Goal: Obtain resource: Obtain resource

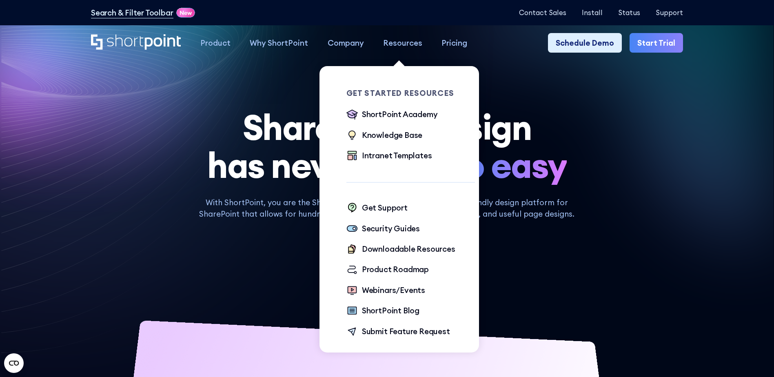
click at [415, 45] on div "Resources" at bounding box center [402, 42] width 39 height 11
click at [393, 152] on div "Intranet Templates" at bounding box center [397, 155] width 70 height 11
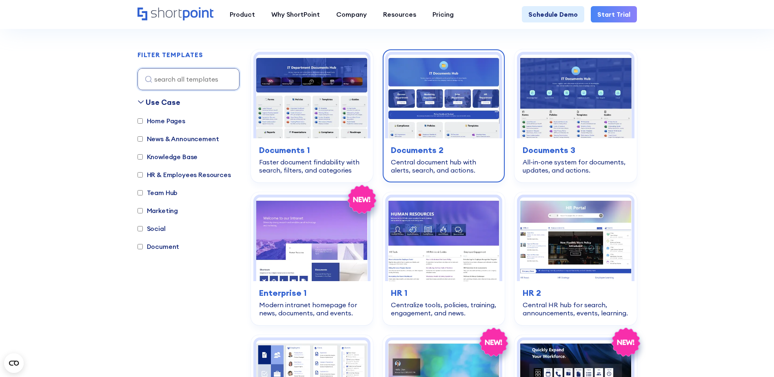
scroll to position [286, 0]
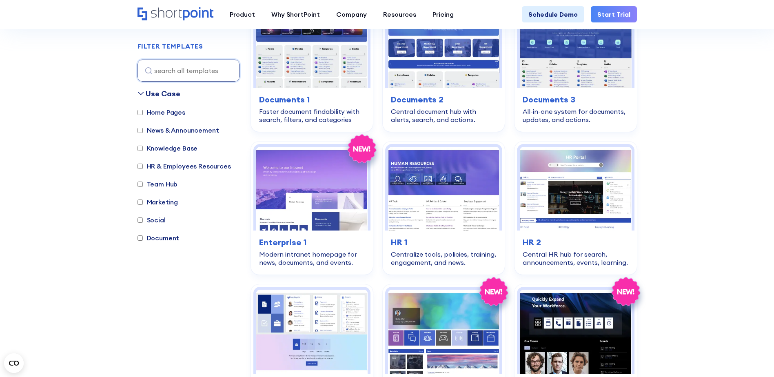
click at [152, 114] on label "Home Pages" at bounding box center [162, 112] width 48 height 10
click at [143, 114] on input "Home Pages" at bounding box center [140, 112] width 5 height 5
checkbox input "true"
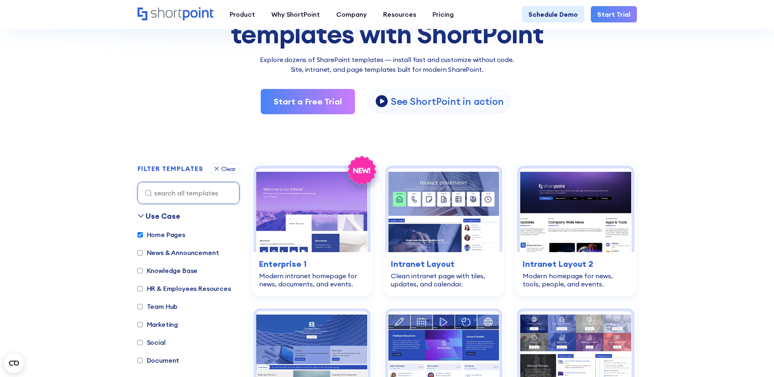
scroll to position [203, 0]
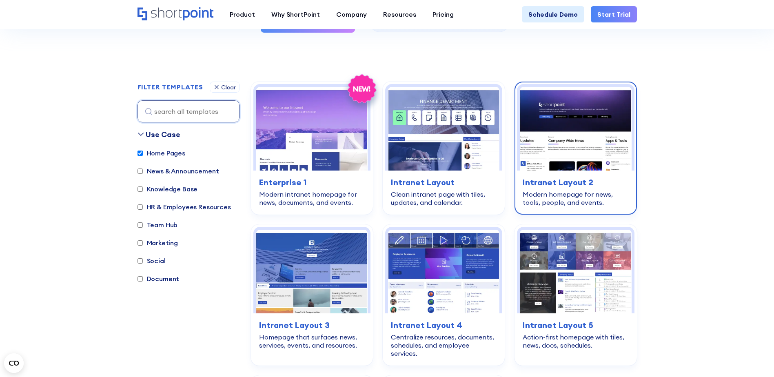
click at [539, 183] on h3 "Intranet Layout 2" at bounding box center [576, 182] width 106 height 12
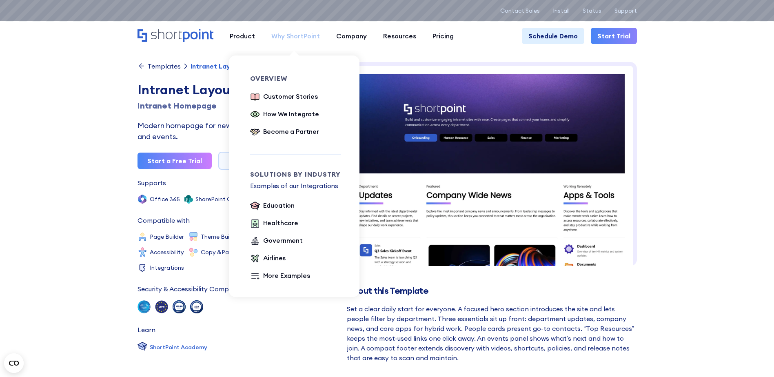
scroll to position [52, 0]
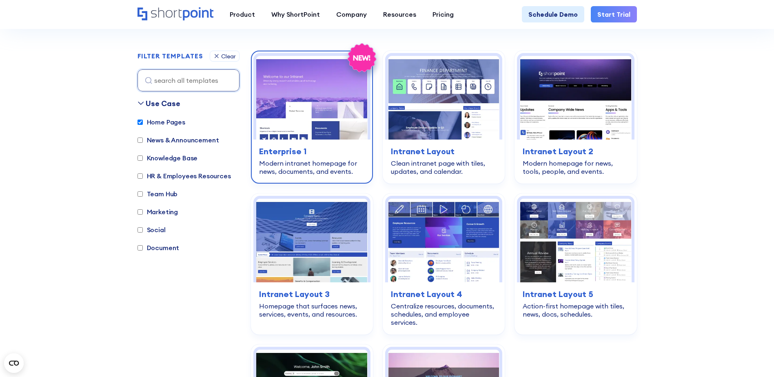
scroll to position [244, 0]
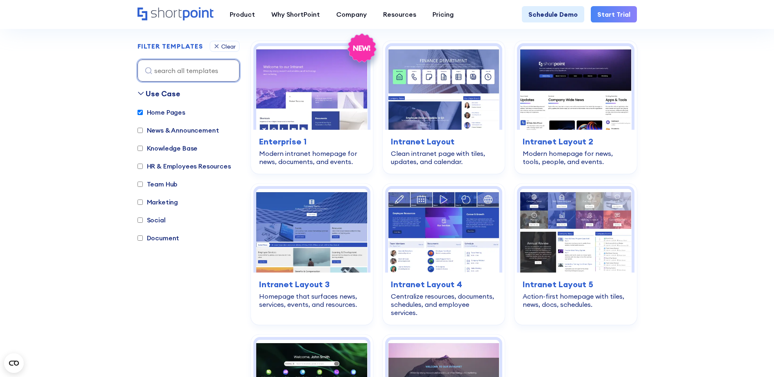
click at [227, 74] on input at bounding box center [189, 71] width 102 height 22
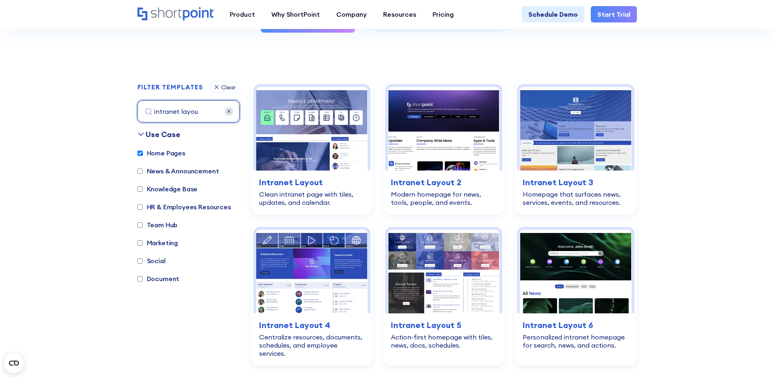
scroll to position [0, 0]
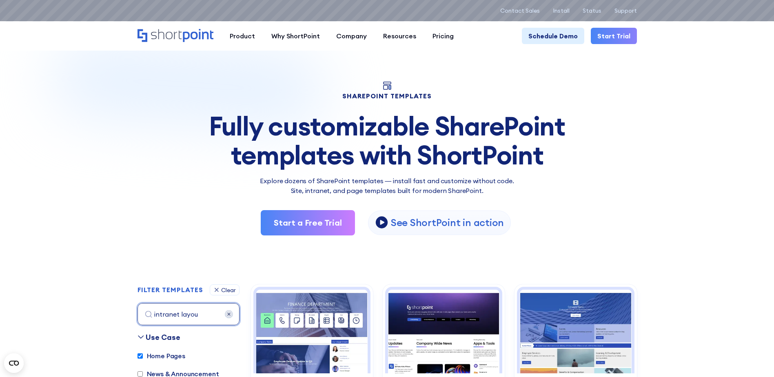
type input "intranet layou"
click at [609, 140] on div "Fully customizable SharePoint templates with ShortPoint" at bounding box center [387, 141] width 499 height 58
